Goal: Task Accomplishment & Management: Use online tool/utility

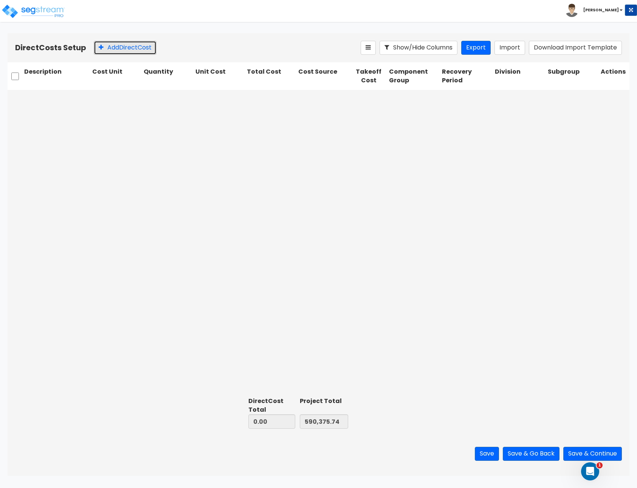
click at [139, 43] on button "Add Direct Cost" at bounding box center [125, 48] width 63 height 14
type input "10,000.00"
type input "600,375.74"
click at [458, 101] on div at bounding box center [461, 98] width 33 height 10
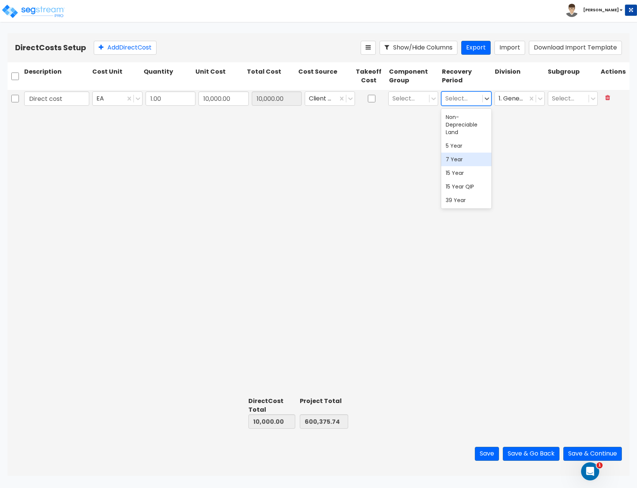
click at [456, 217] on div "Direct cost EA 1.00 10,000.00 10,000.00 Client Cost Select... 6 results availab…" at bounding box center [319, 242] width 622 height 305
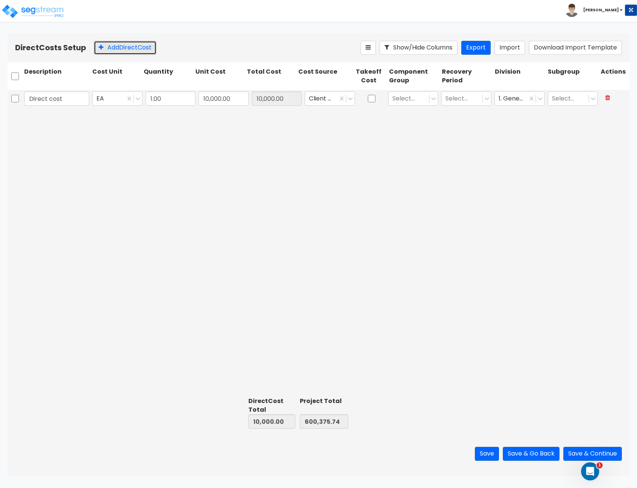
click at [137, 47] on button "Add Direct Cost" at bounding box center [125, 48] width 63 height 14
click at [609, 117] on icon at bounding box center [607, 116] width 5 height 6
click at [607, 97] on icon at bounding box center [607, 97] width 5 height 6
type input "0.00"
type input "590,375.74"
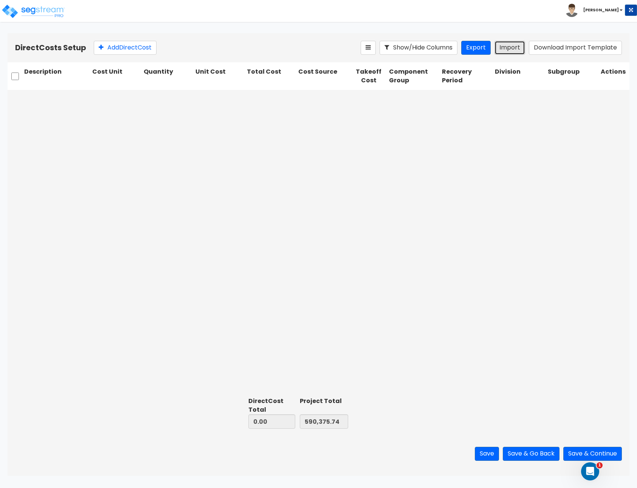
click at [513, 48] on button "Import" at bounding box center [509, 48] width 31 height 14
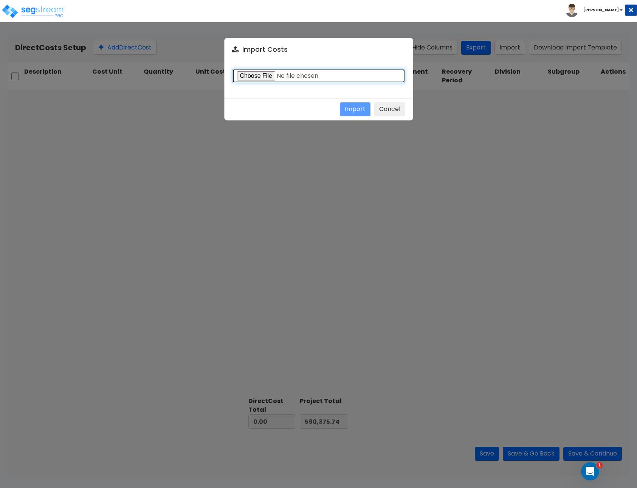
click at [272, 76] on input "file" at bounding box center [318, 76] width 173 height 14
type input "C:\fakepath\Direct costs 36801.csv"
click at [351, 106] on button "Import" at bounding box center [355, 109] width 31 height 14
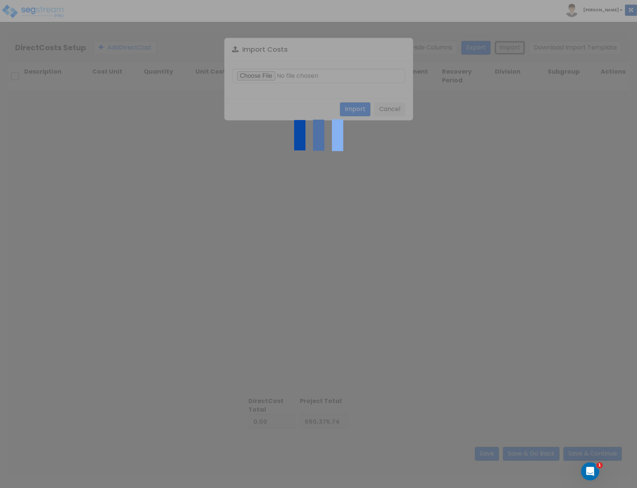
type input "2,871,120.57"
type input "3,461,496.31"
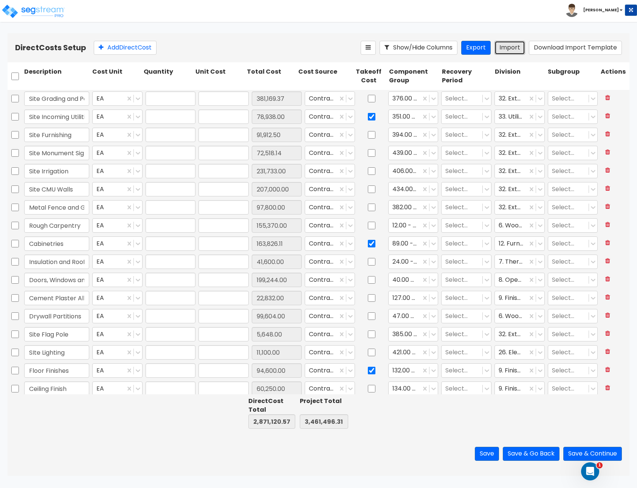
type input "1"
type input "381,169.37"
type input "1"
type input "78,938"
type input "1"
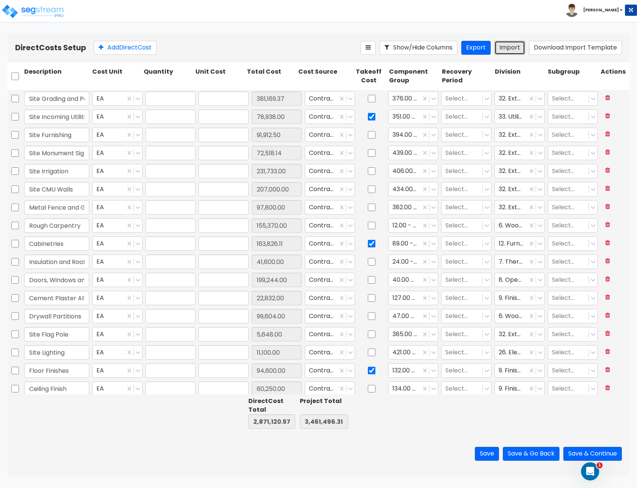
type input "91,912.5"
type input "1"
type input "72,518.14"
type input "1"
type input "231,733"
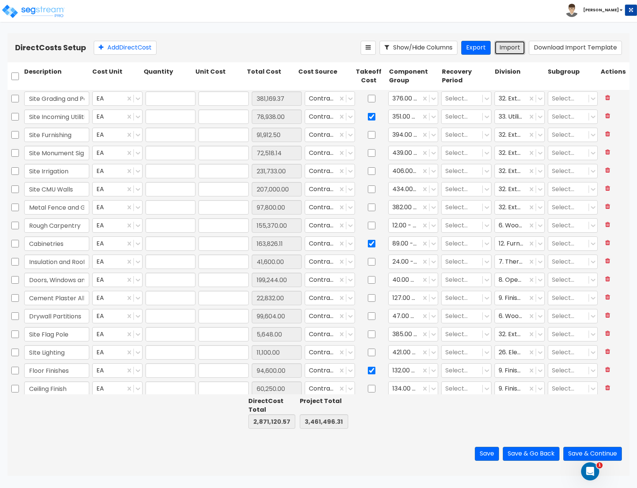
type input "1"
type input "207,000"
type input "1"
type input "97,800"
type input "1"
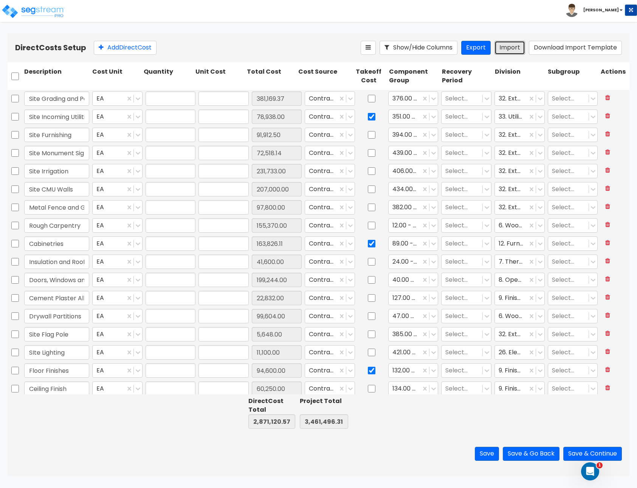
type input "155,370"
type input "1"
type input "163,826.11"
type input "1"
type input "41,600"
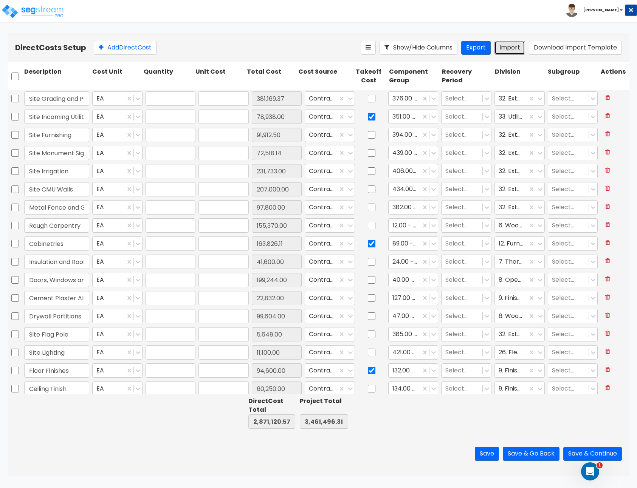
type input "1"
type input "199,244"
type input "1"
type input "22,832"
type input "1"
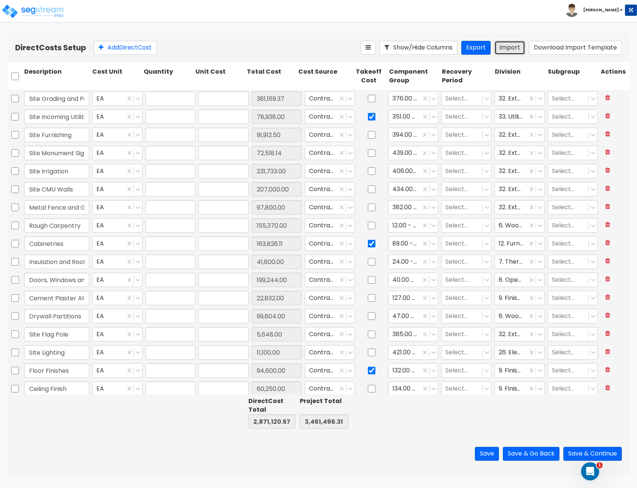
type input "99,604"
type input "1"
type input "5,648"
type input "1"
type input "11,100"
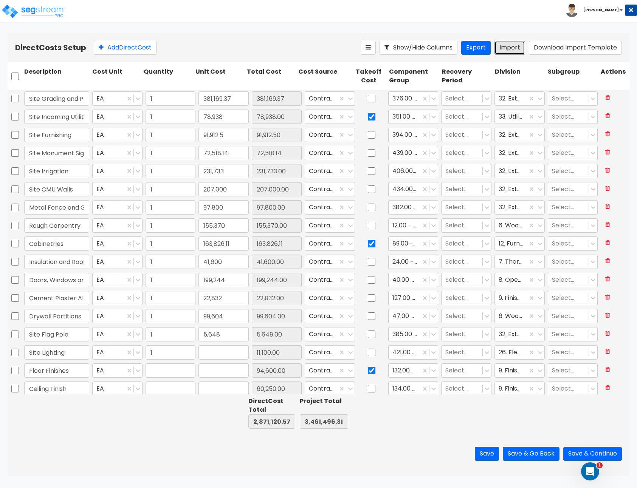
type input "1"
type input "94,600"
type input "1"
type input "60,250"
type input "1"
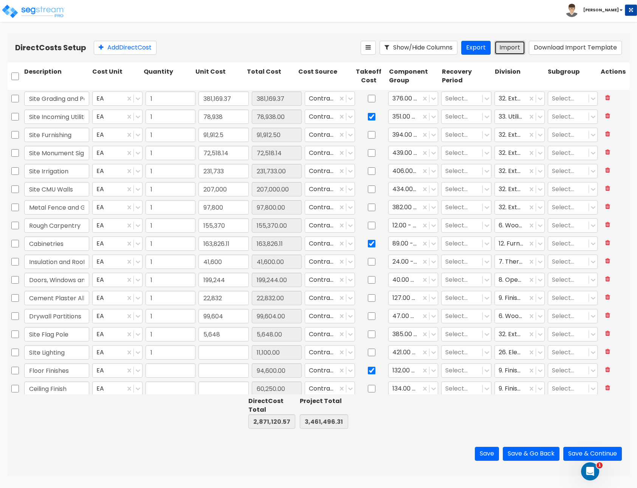
type input "49,800"
type input "1"
type input "6,500"
type input "1"
type input "3,200"
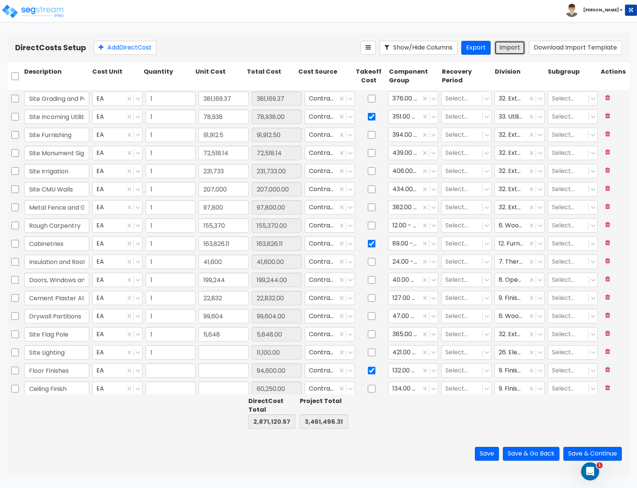
type input "1"
type input "5,905"
type input "1"
type input "4,960"
type input "1"
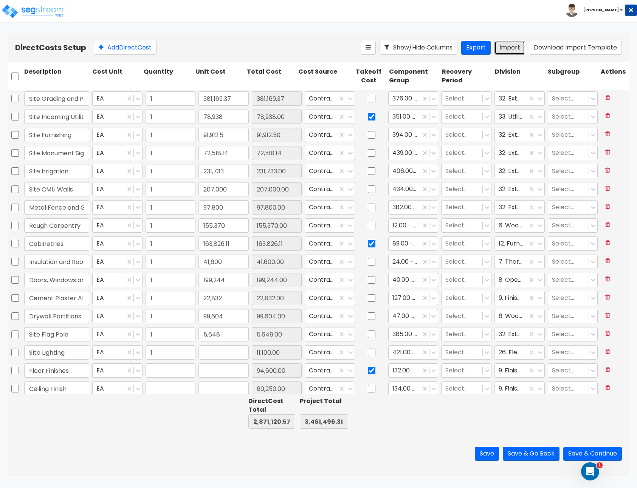
type input "36,355"
click at [470, 95] on div at bounding box center [461, 98] width 33 height 10
drag, startPoint x: 268, startPoint y: 55, endPoint x: 189, endPoint y: 4, distance: 94.3
click at [268, 55] on div "Direct Costs Setup Add Direct Cost Show/Hide Columns Export Import Download Imp…" at bounding box center [319, 47] width 622 height 29
drag, startPoint x: 339, startPoint y: 16, endPoint x: 338, endPoint y: 5, distance: 10.6
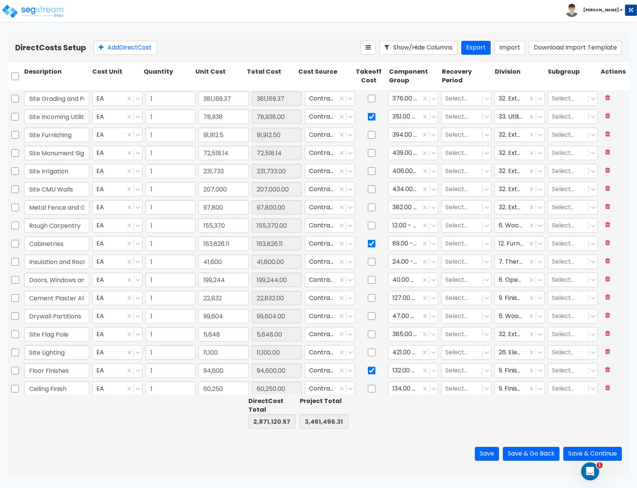
click at [339, 16] on div "Toggle navigation To Worksheet Indirect Costs Setup Direct Costs Setup [PERSON_…" at bounding box center [318, 11] width 637 height 22
